Goal: Information Seeking & Learning: Check status

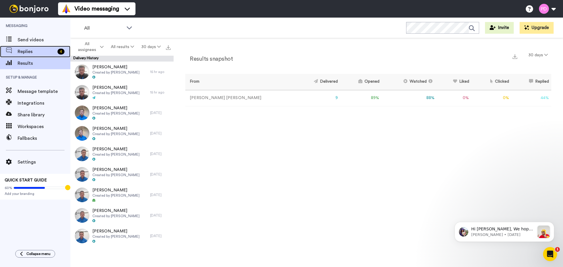
click at [36, 50] on span "Replies" at bounding box center [37, 51] width 38 height 7
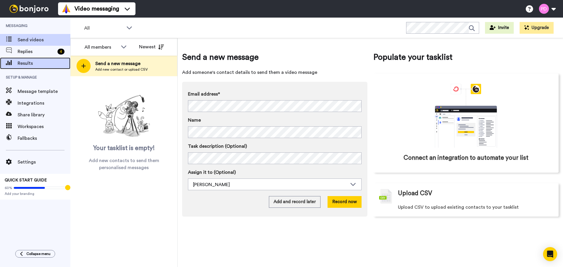
click at [39, 65] on span "Results" at bounding box center [44, 63] width 53 height 7
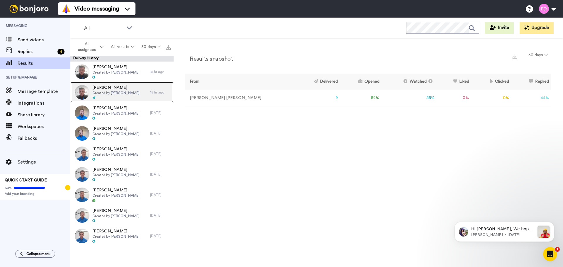
click at [108, 94] on span "Created by [PERSON_NAME]" at bounding box center [115, 93] width 47 height 5
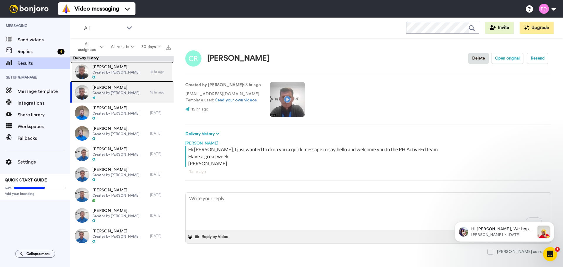
click at [99, 67] on span "[PERSON_NAME]" at bounding box center [115, 67] width 47 height 6
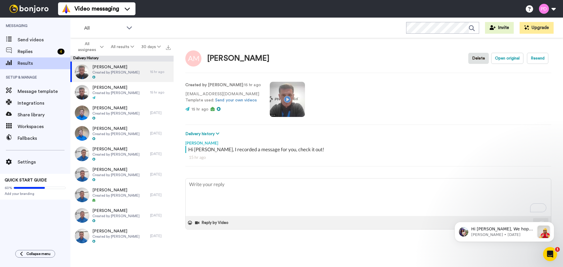
click at [276, 104] on video at bounding box center [287, 99] width 35 height 35
type textarea "x"
